Goal: Communication & Community: Answer question/provide support

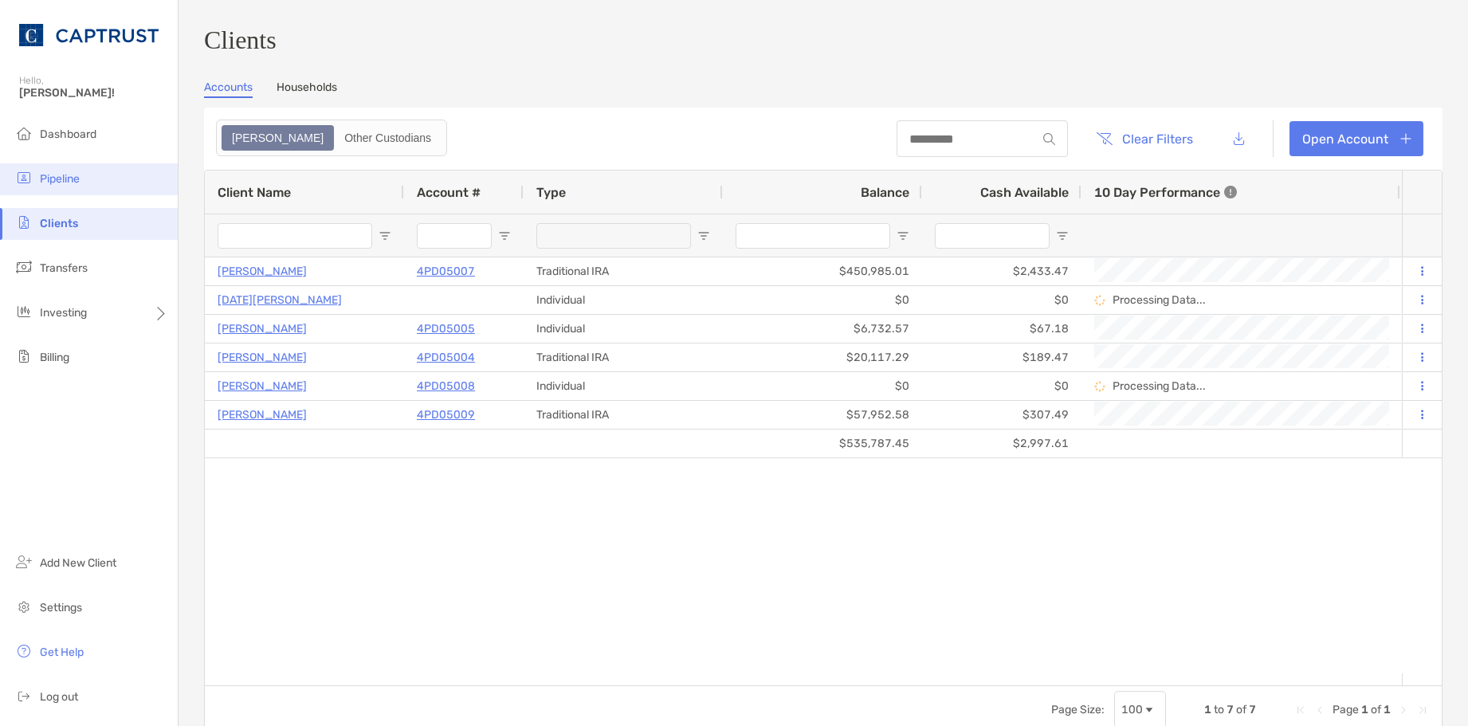
click at [49, 180] on span "Pipeline" at bounding box center [60, 179] width 40 height 14
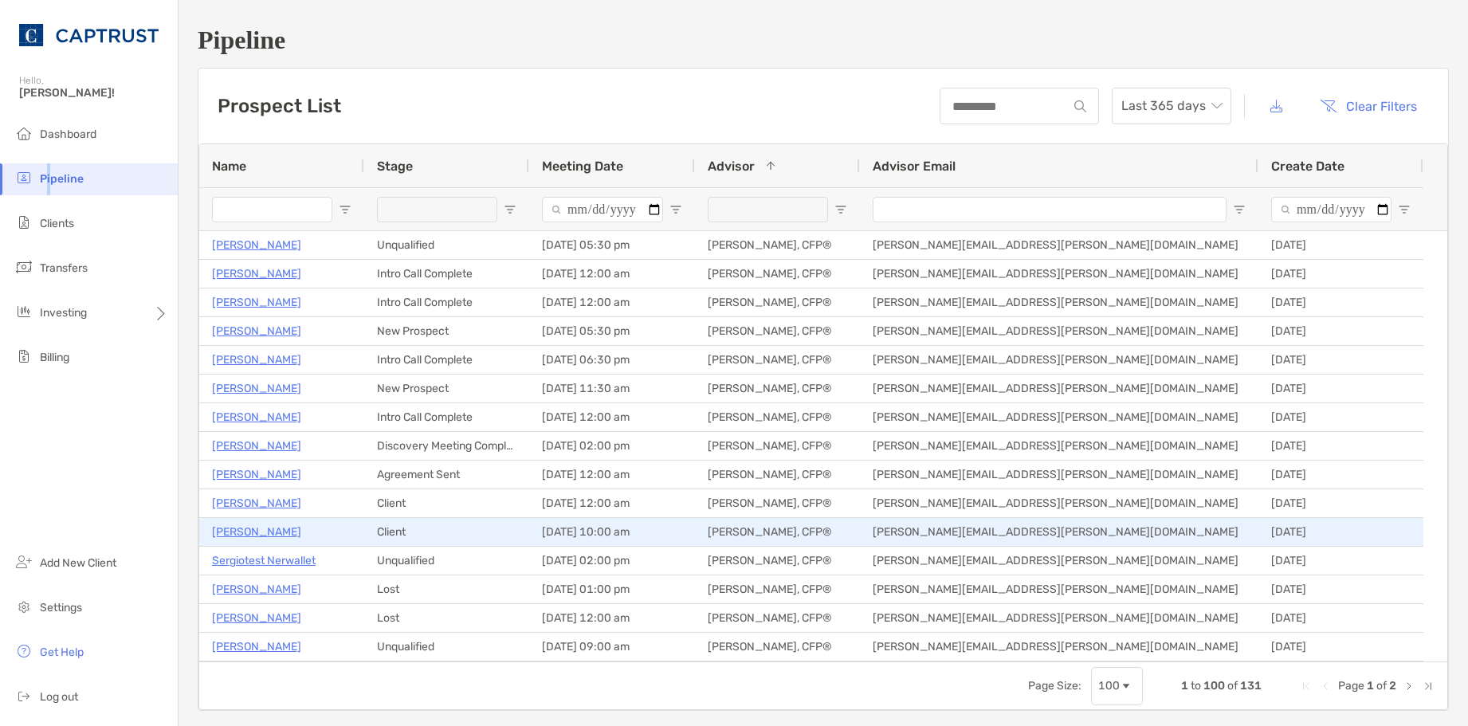
click at [253, 533] on p "[PERSON_NAME]" at bounding box center [256, 532] width 89 height 20
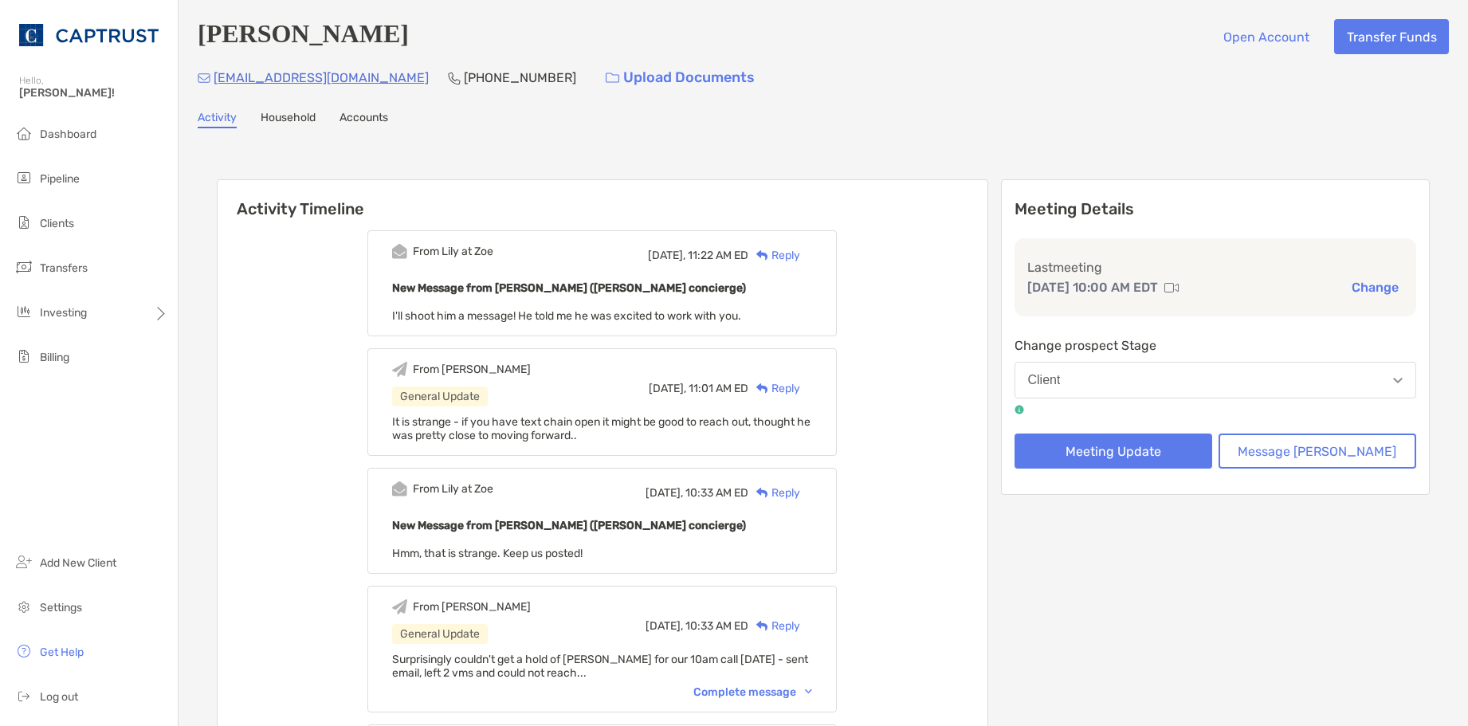
click at [800, 256] on div "Reply" at bounding box center [774, 255] width 52 height 17
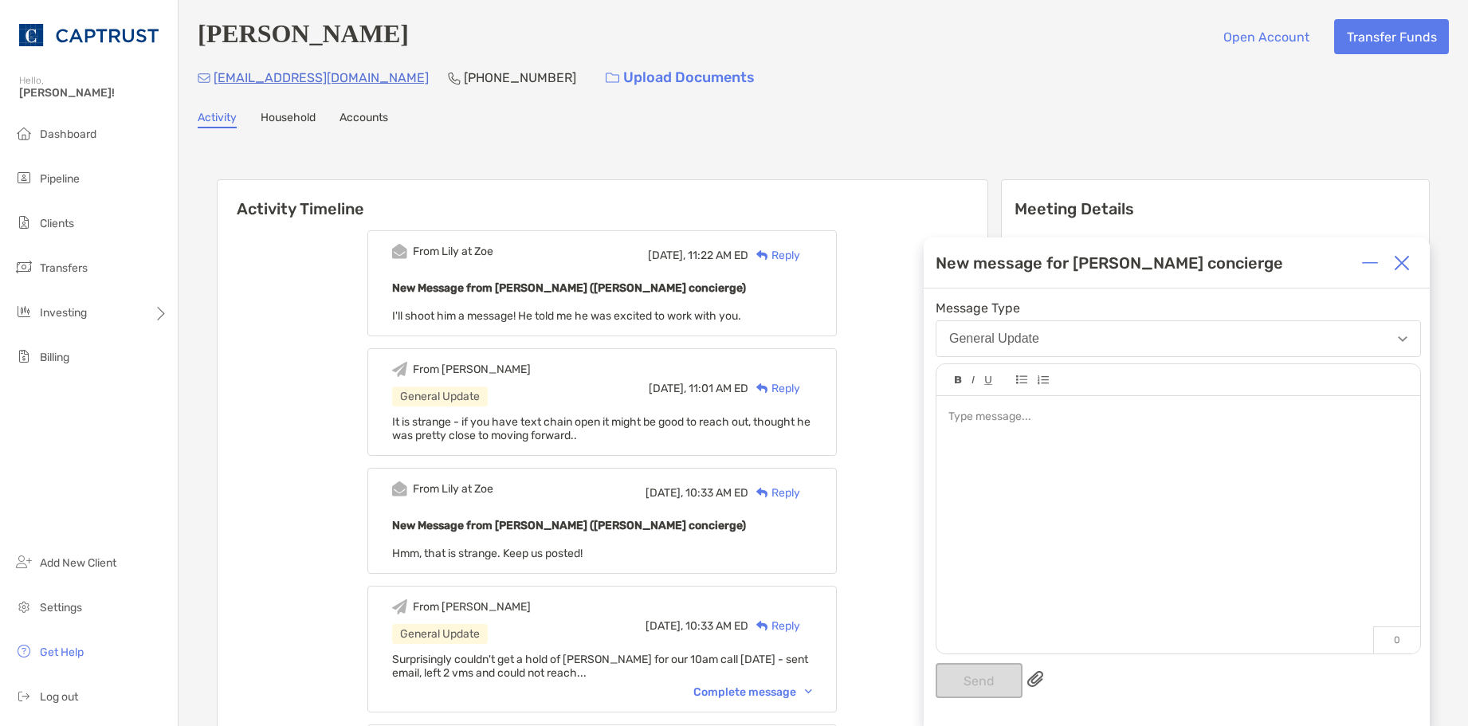
click at [1028, 422] on div at bounding box center [1177, 417] width 459 height 17
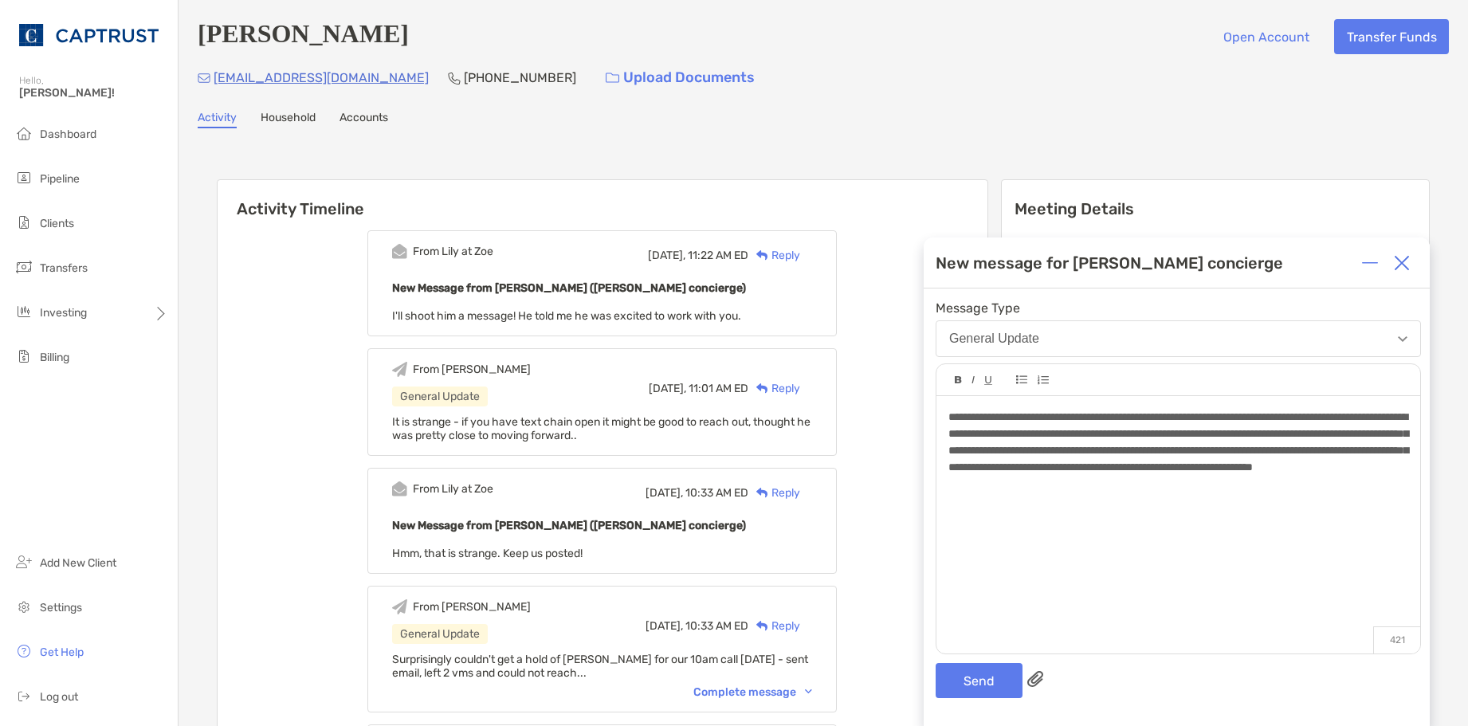
click at [943, 413] on div "**********" at bounding box center [1179, 517] width 484 height 242
click at [1285, 476] on div "**********" at bounding box center [1177, 442] width 459 height 67
drag, startPoint x: 980, startPoint y: 684, endPoint x: 813, endPoint y: 587, distance: 192.9
click at [980, 682] on button "Send" at bounding box center [979, 680] width 87 height 35
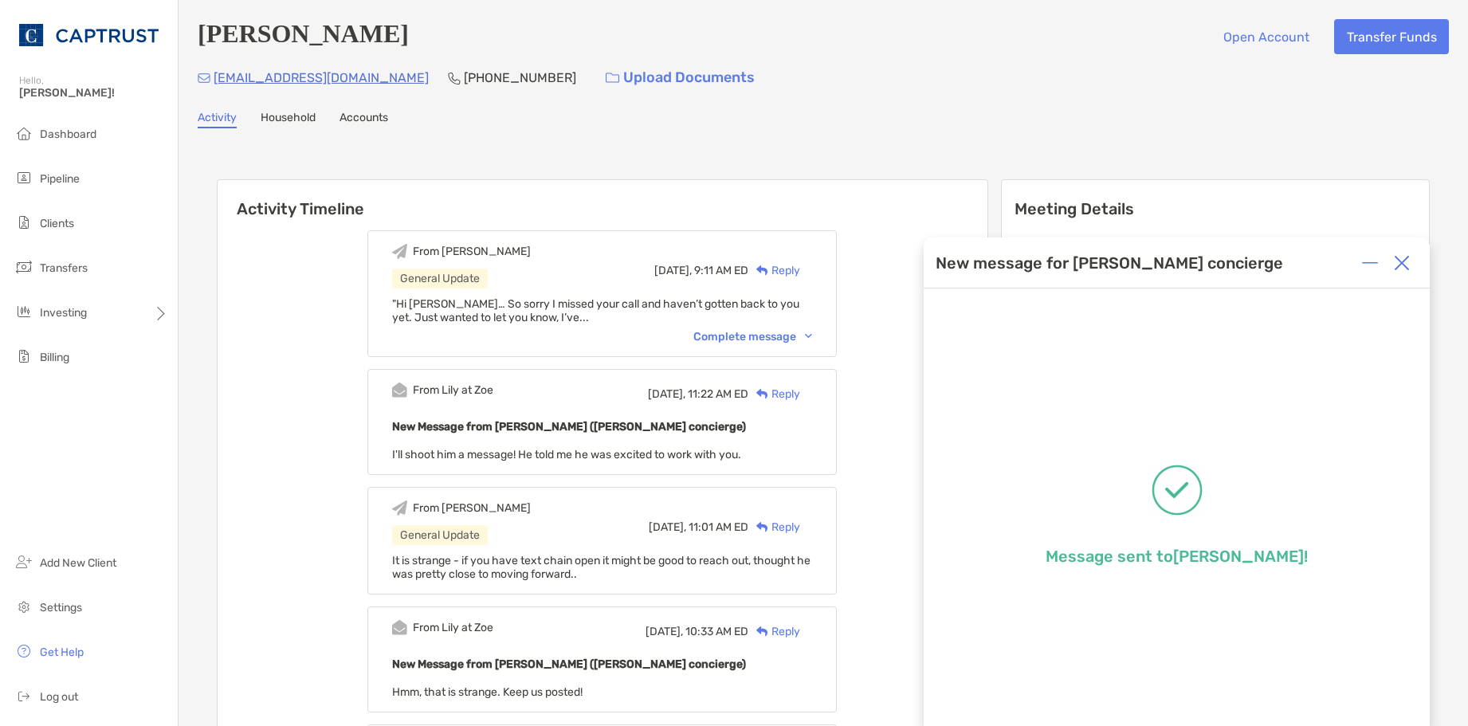
click at [795, 337] on div "Complete message" at bounding box center [752, 337] width 119 height 14
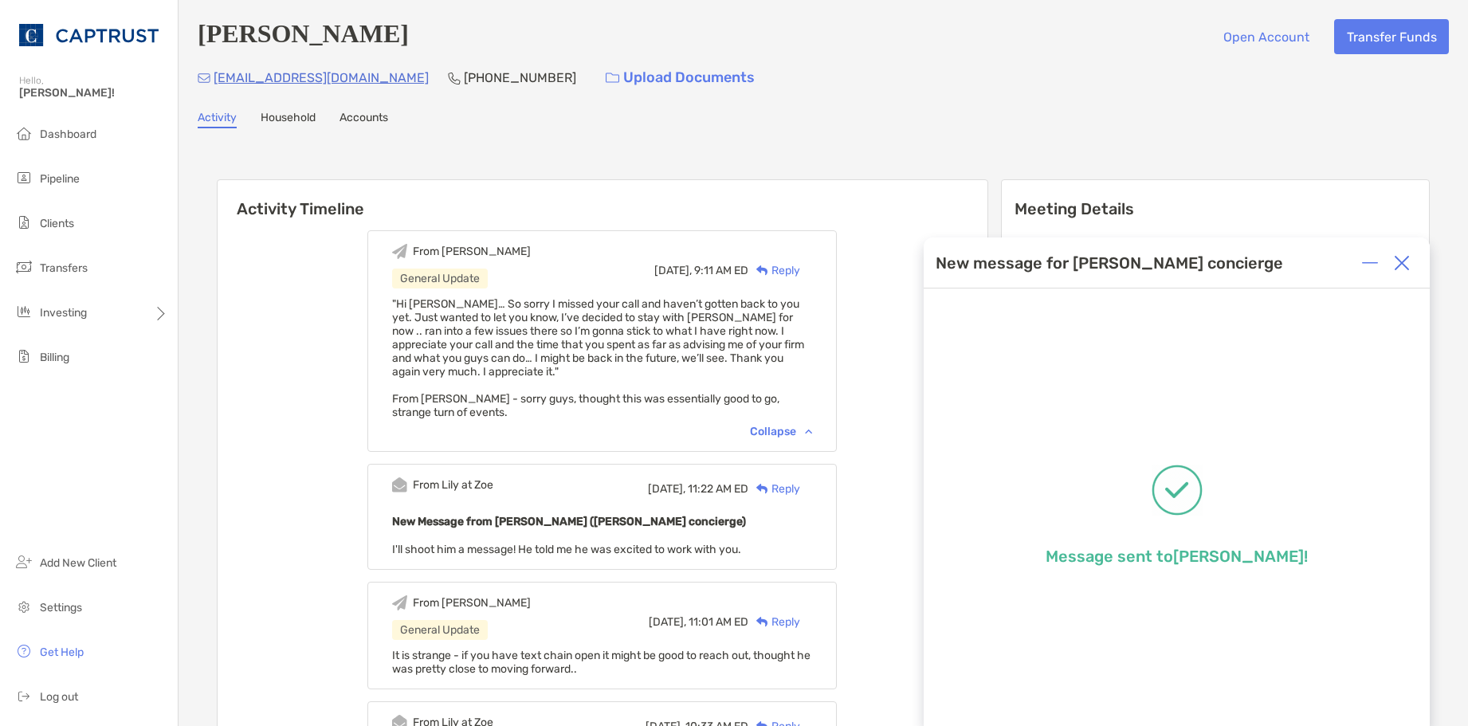
click at [1411, 265] on div at bounding box center [1402, 263] width 32 height 32
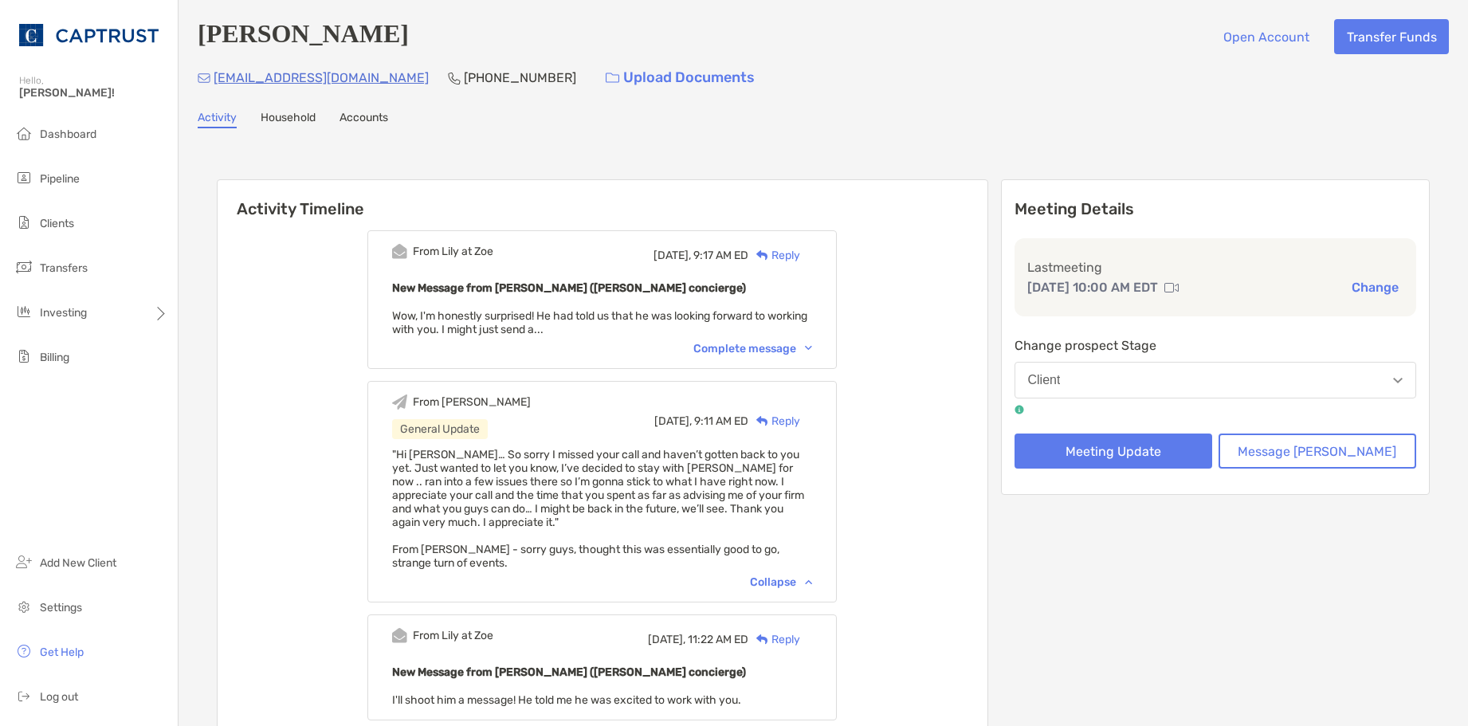
click at [787, 351] on div "Complete message" at bounding box center [752, 349] width 119 height 14
click at [800, 254] on div "Reply" at bounding box center [774, 255] width 52 height 17
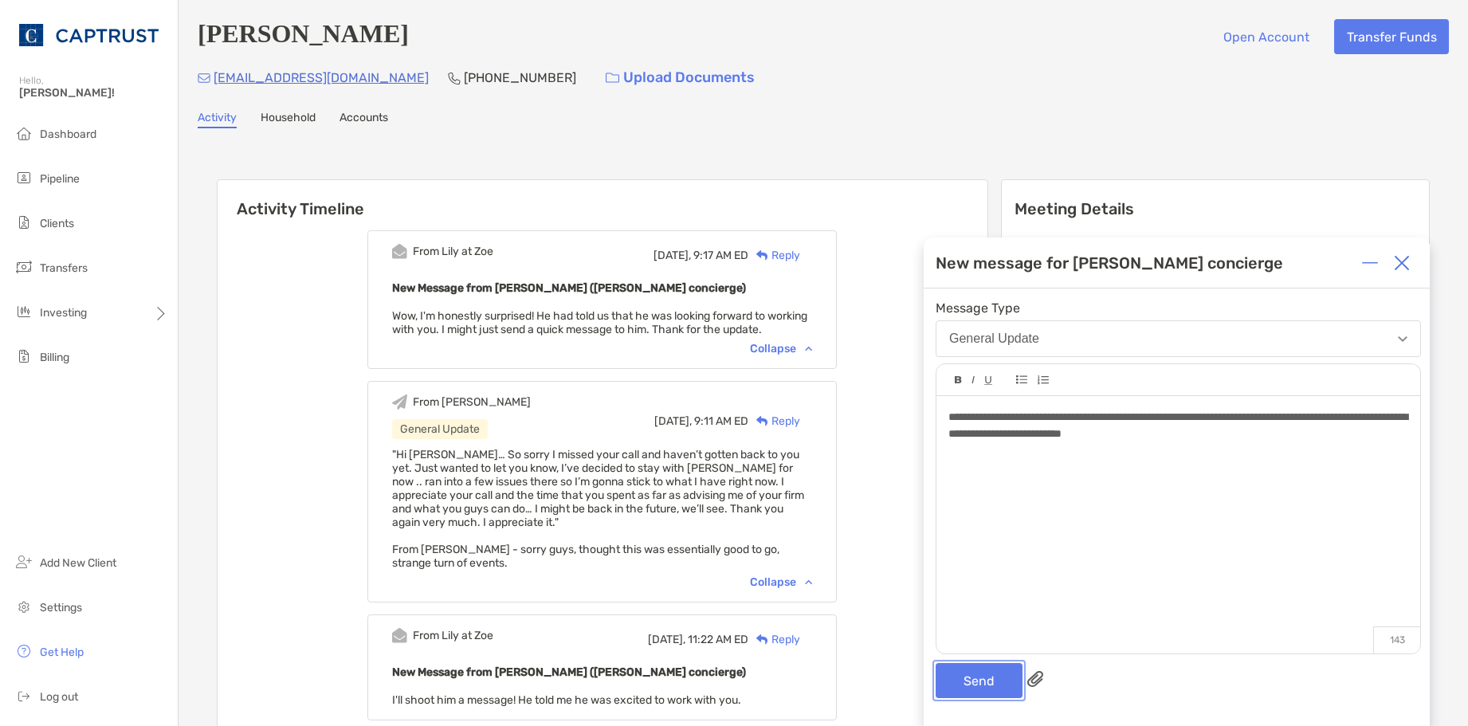
click at [994, 684] on button "Send" at bounding box center [979, 680] width 87 height 35
